Goal: Obtain resource: Download file/media

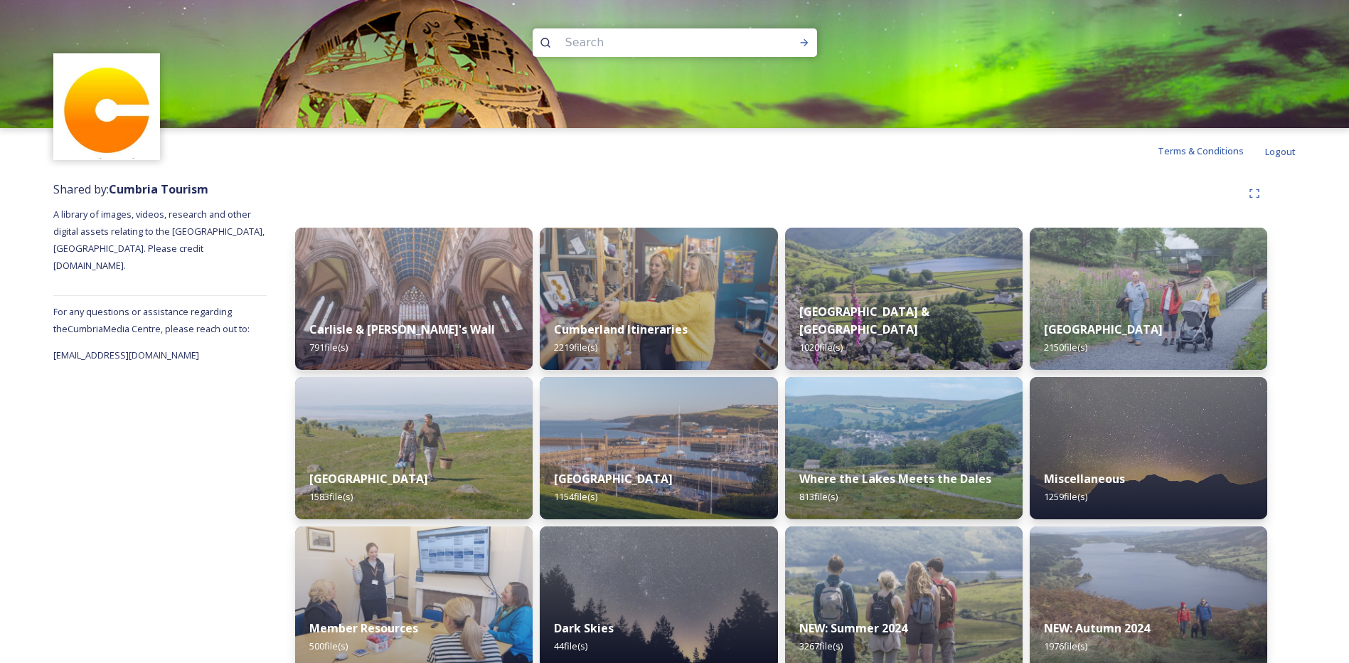
click at [595, 42] on input at bounding box center [655, 42] width 195 height 31
type input "bowness"
drag, startPoint x: 620, startPoint y: 41, endPoint x: 541, endPoint y: 41, distance: 79.0
click at [541, 41] on div "bowness" at bounding box center [675, 42] width 285 height 28
type input "b"
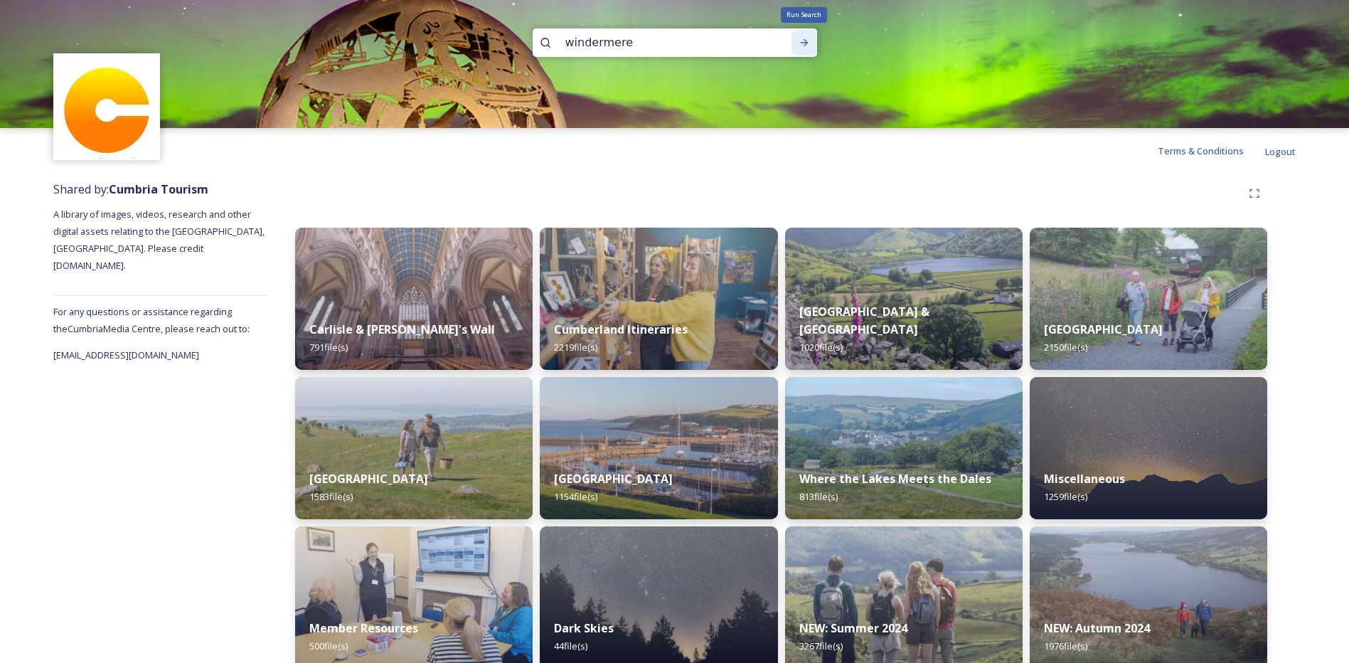
type input "windermere"
click at [804, 43] on icon at bounding box center [804, 42] width 8 height 7
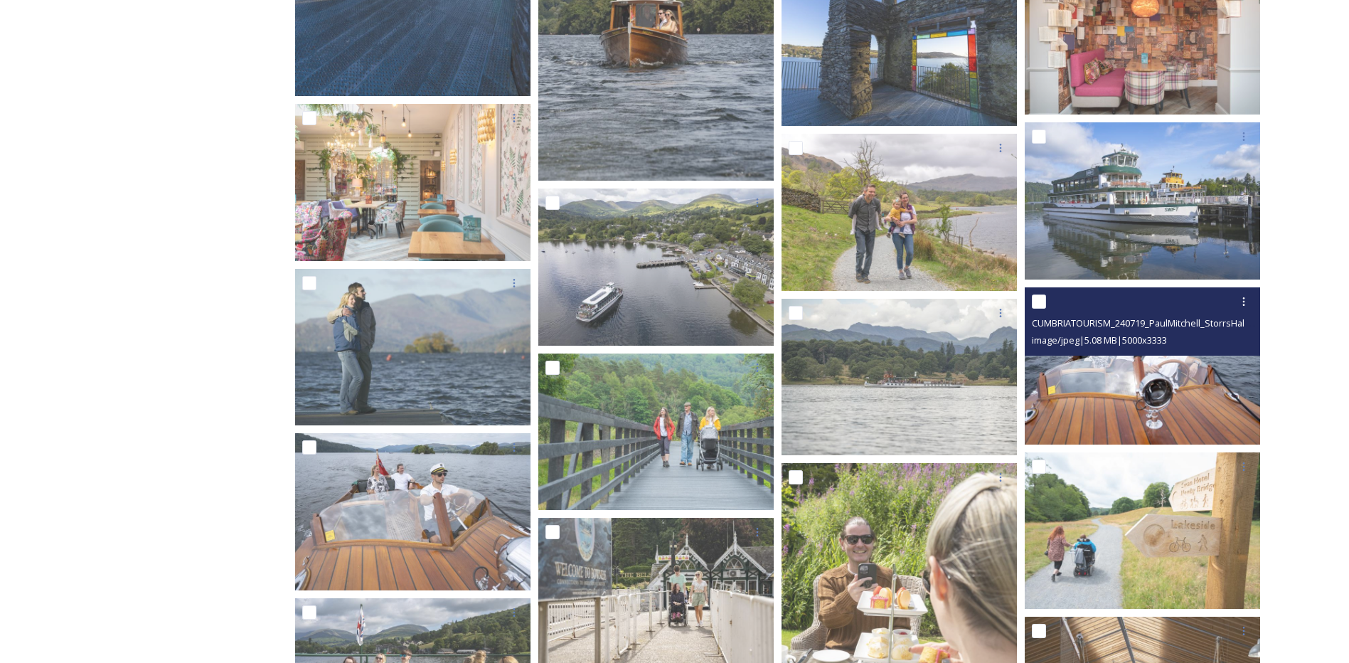
scroll to position [3748, 0]
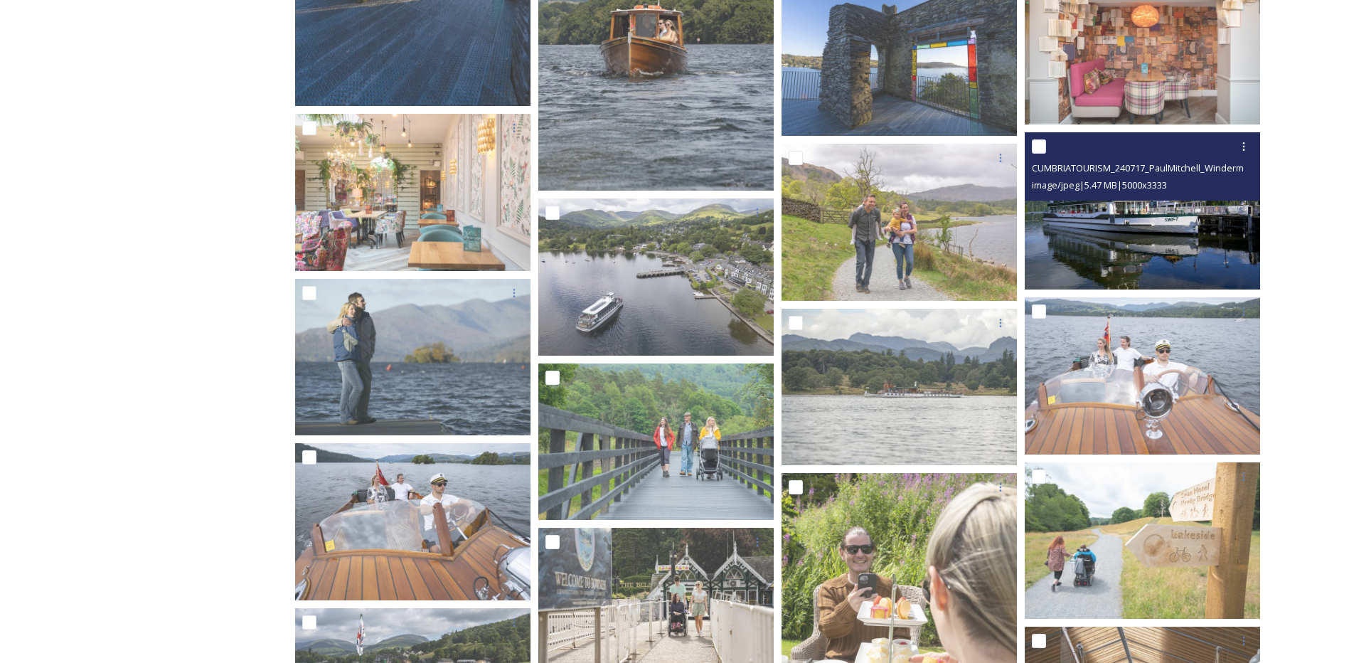
click at [1127, 216] on img at bounding box center [1142, 210] width 235 height 157
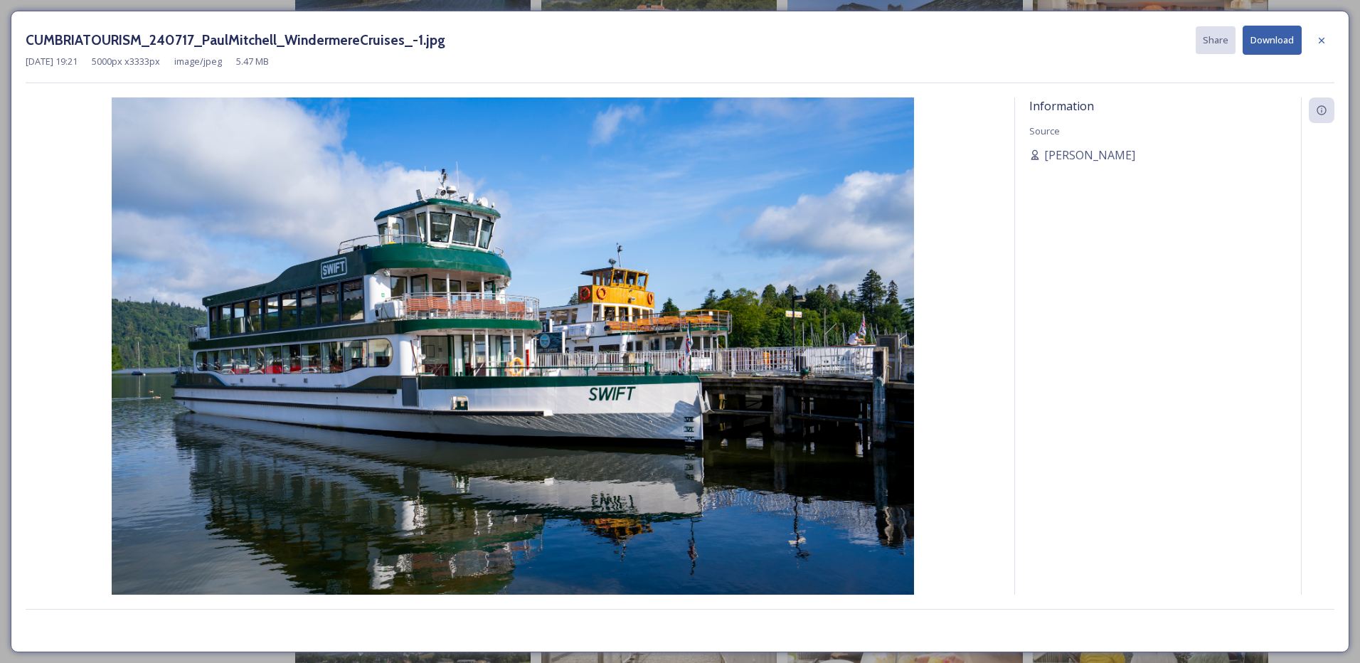
click at [1276, 39] on button "Download" at bounding box center [1272, 40] width 59 height 29
click at [1165, 157] on div "[PERSON_NAME]" at bounding box center [1158, 155] width 258 height 17
click at [1315, 37] on div at bounding box center [1322, 41] width 26 height 26
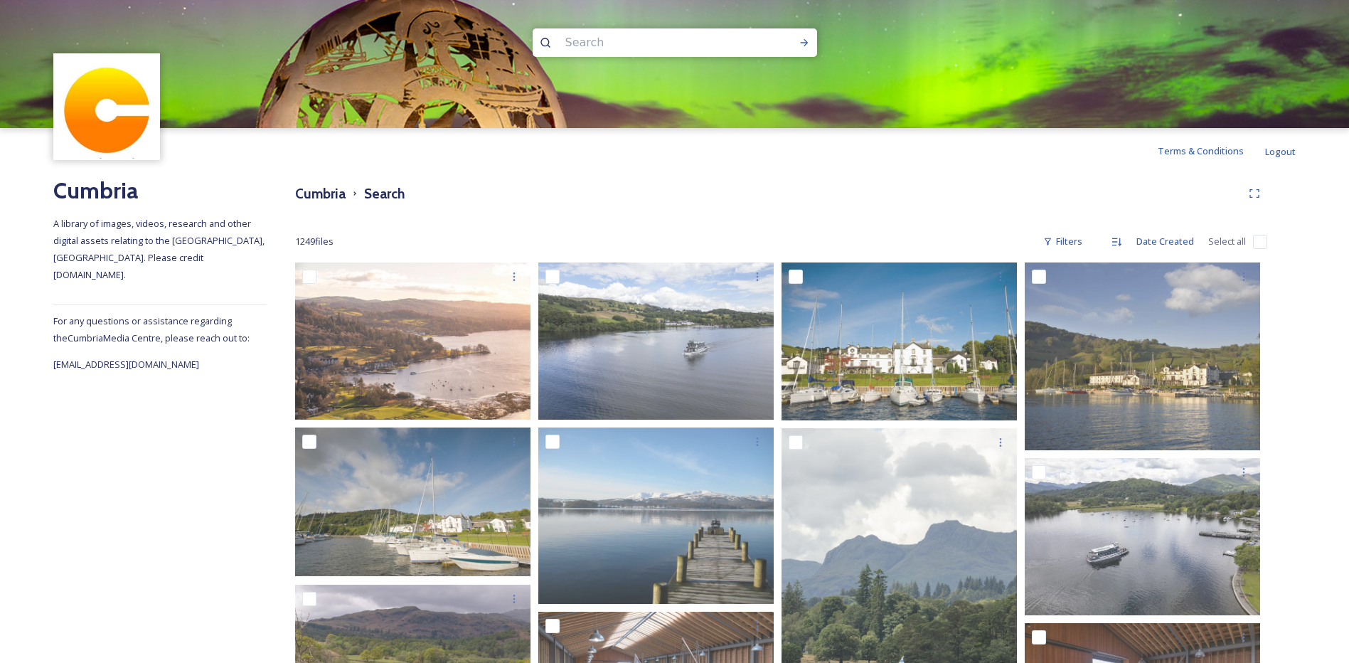
click at [585, 43] on input at bounding box center [655, 42] width 195 height 31
type input "brockhole"
click at [805, 41] on icon at bounding box center [804, 42] width 11 height 11
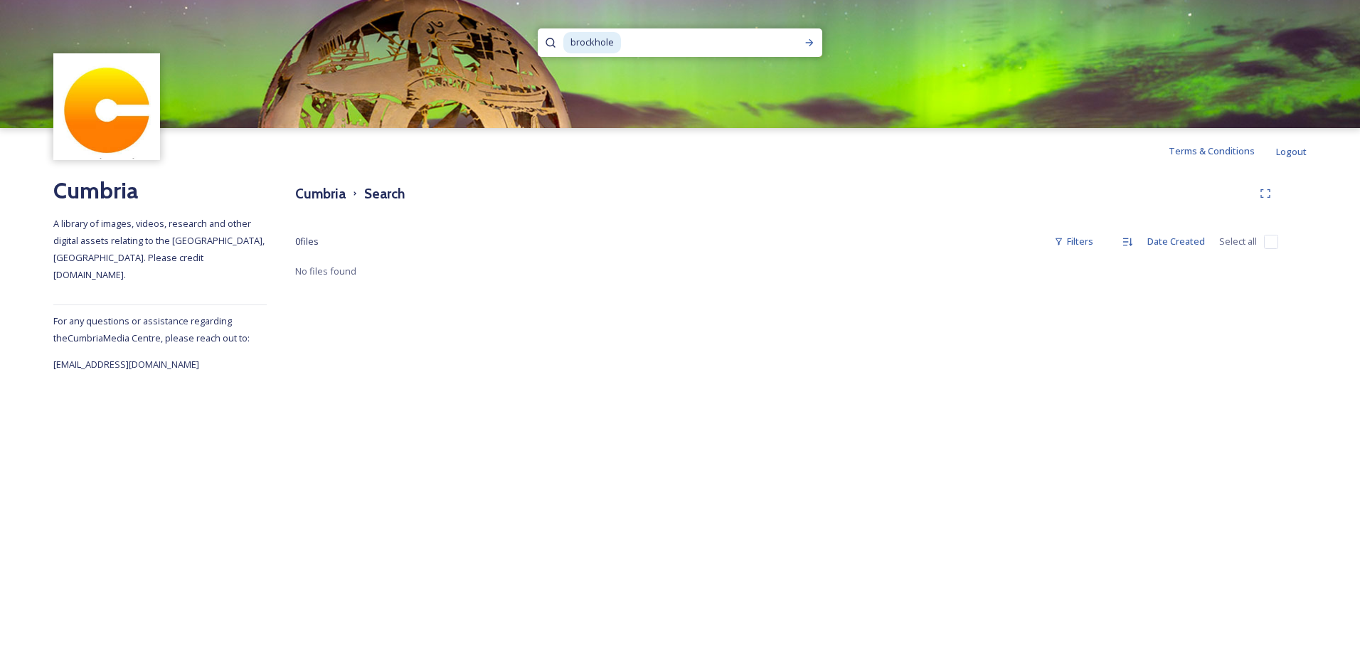
click at [625, 48] on input at bounding box center [705, 42] width 166 height 31
type input "b"
type input "waterhead"
click at [809, 38] on icon at bounding box center [809, 42] width 11 height 11
